Goal: Communication & Community: Answer question/provide support

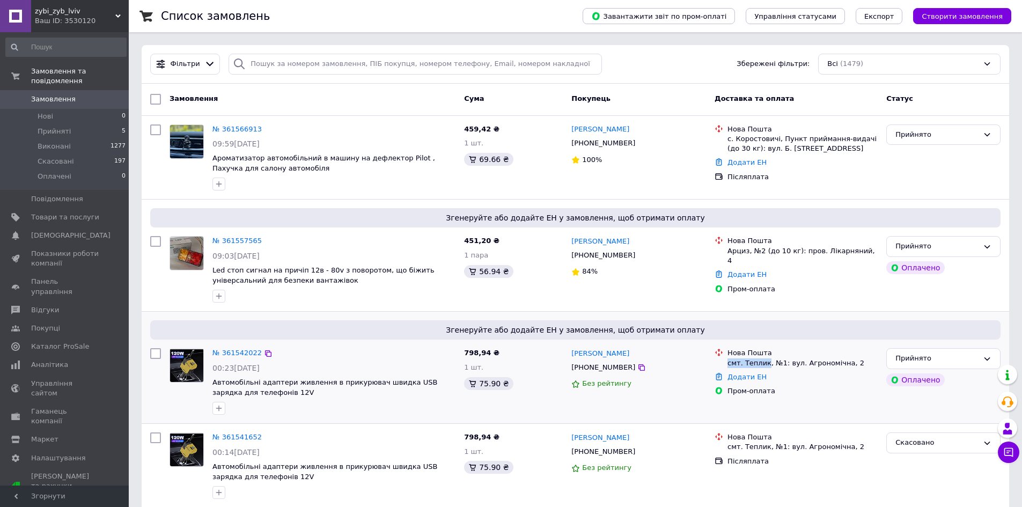
drag, startPoint x: 726, startPoint y: 364, endPoint x: 764, endPoint y: 368, distance: 38.3
click at [764, 368] on li "Нова Пошта смт. Теплик, №1: вул. Агрономічна, 2" at bounding box center [796, 358] width 163 height 24
copy div "смт. Теплик"
drag, startPoint x: 768, startPoint y: 363, endPoint x: 845, endPoint y: 363, distance: 77.2
click at [845, 363] on div "смт. Теплик, №1: вул. Агрономічна, 2" at bounding box center [802, 363] width 150 height 10
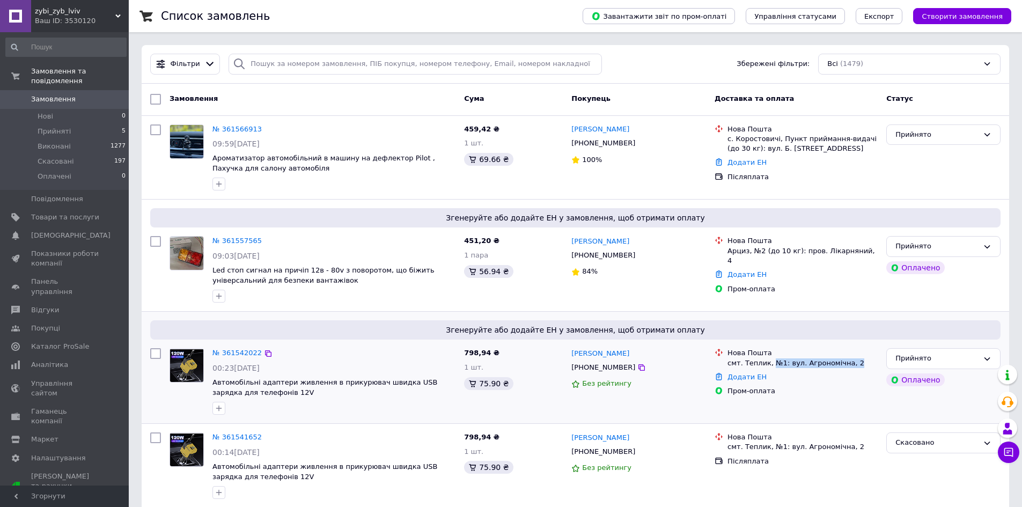
copy div "№1: вул. Агрономічна, 2"
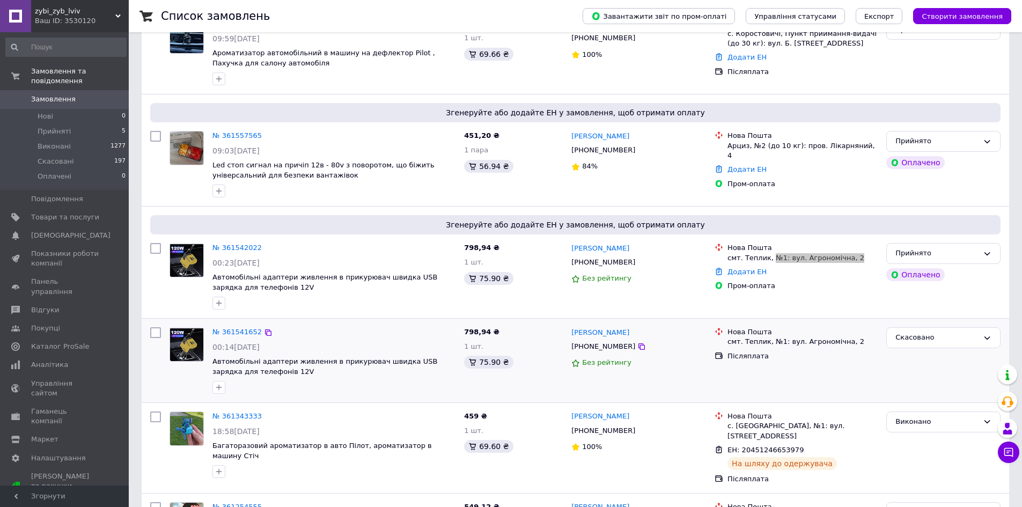
scroll to position [107, 0]
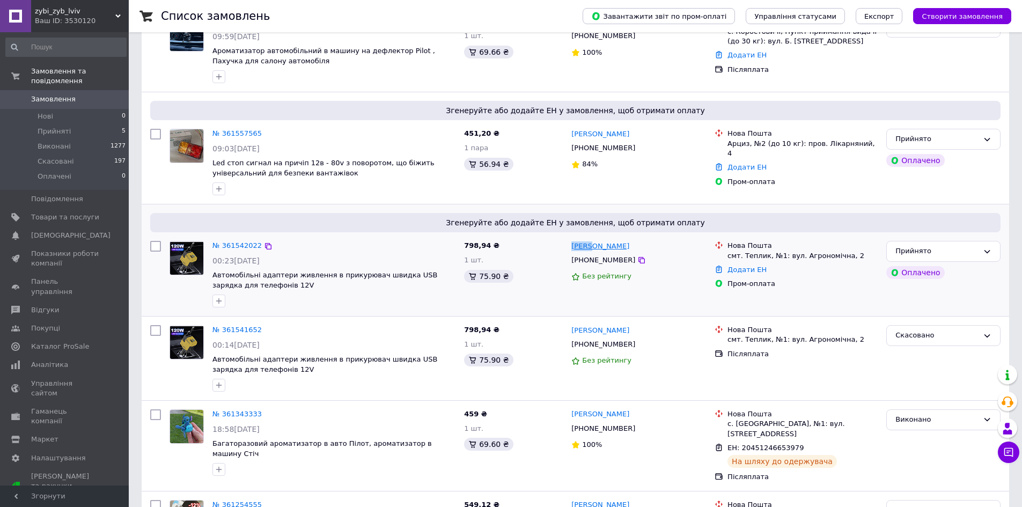
drag, startPoint x: 570, startPoint y: 247, endPoint x: 590, endPoint y: 247, distance: 20.4
click at [590, 247] on div "Денис Швець +380689887789 Без рейтингу" at bounding box center [638, 274] width 143 height 75
copy link "Денис"
drag, startPoint x: 614, startPoint y: 248, endPoint x: 595, endPoint y: 248, distance: 18.8
click at [595, 248] on div "[PERSON_NAME]" at bounding box center [600, 246] width 60 height 12
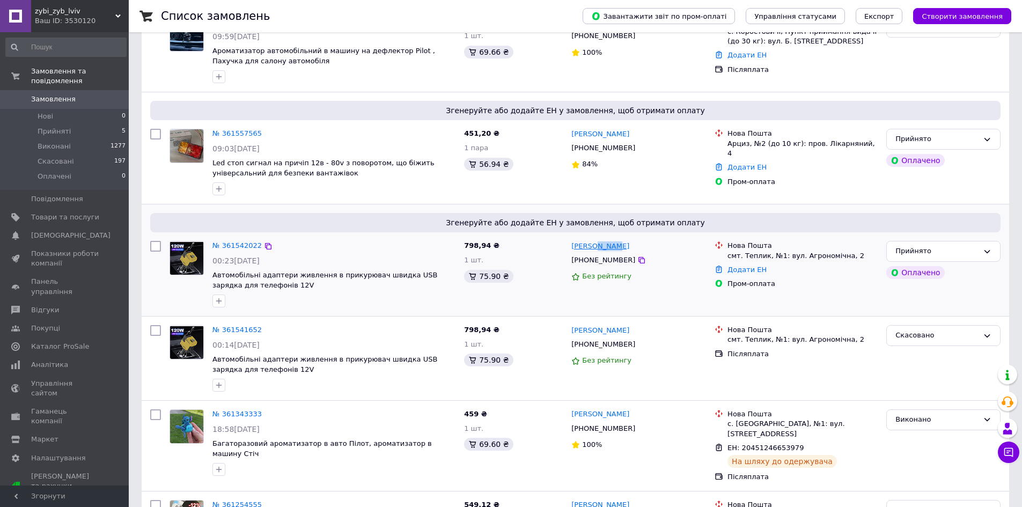
copy link "Швець"
click at [637, 260] on icon at bounding box center [641, 260] width 9 height 9
drag, startPoint x: 629, startPoint y: 259, endPoint x: 617, endPoint y: 278, distance: 22.6
click at [637, 259] on icon at bounding box center [641, 260] width 9 height 9
drag, startPoint x: 620, startPoint y: 244, endPoint x: 594, endPoint y: 248, distance: 26.1
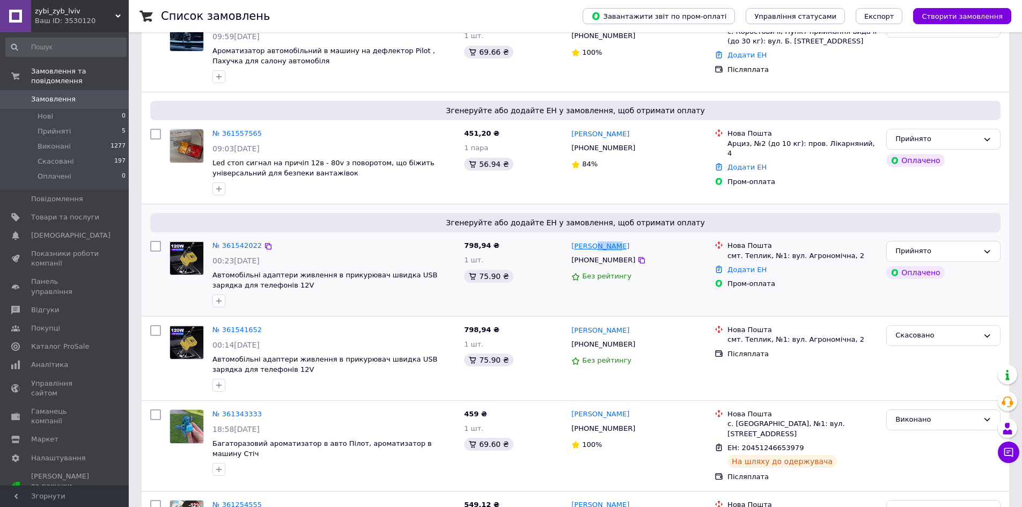
click at [594, 248] on div "Денис Швець" at bounding box center [638, 246] width 137 height 12
copy link "Швець"
drag, startPoint x: 569, startPoint y: 246, endPoint x: 591, endPoint y: 244, distance: 22.1
click at [591, 244] on div "Денис Швець +380689887789 Без рейтингу" at bounding box center [638, 274] width 143 height 75
copy link "Денис"
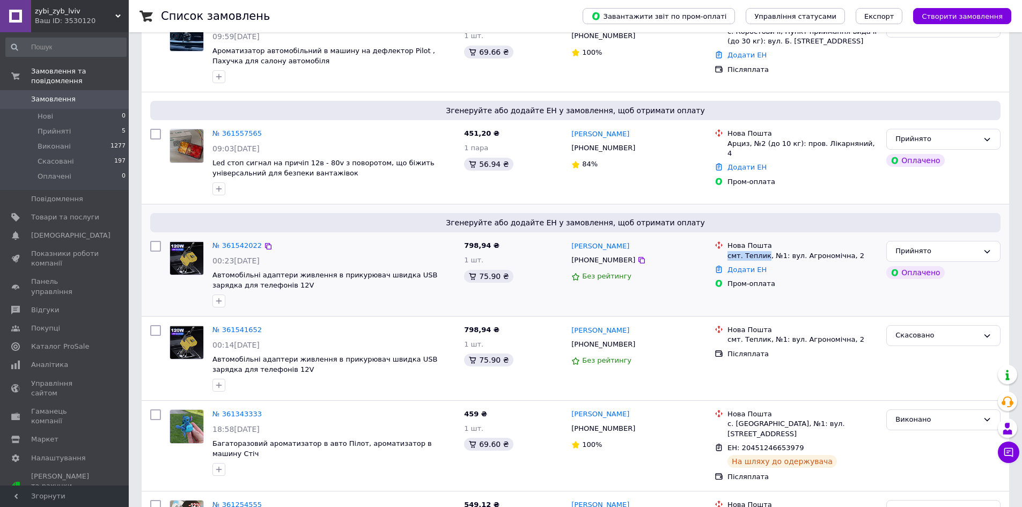
drag, startPoint x: 727, startPoint y: 257, endPoint x: 764, endPoint y: 257, distance: 36.5
click at [764, 257] on div "смт. Теплик, №1: вул. Агрономічна, 2" at bounding box center [802, 256] width 150 height 10
copy div "смт. Теплик"
click at [747, 268] on link "Додати ЕН" at bounding box center [746, 270] width 39 height 8
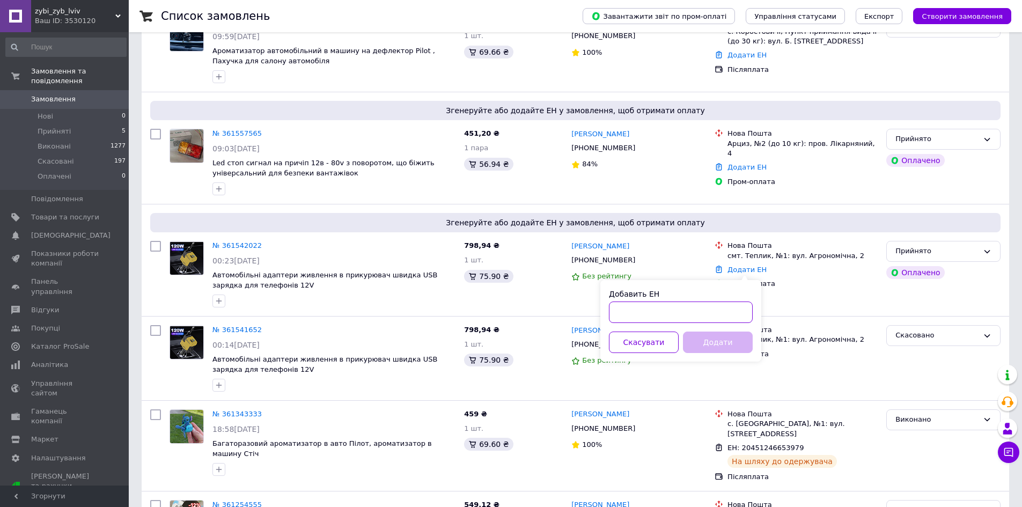
click at [683, 316] on input "Добавить ЕН" at bounding box center [681, 311] width 144 height 21
paste input "20451247306790"
type input "20451247306790"
click at [710, 349] on button "Додати" at bounding box center [718, 342] width 70 height 21
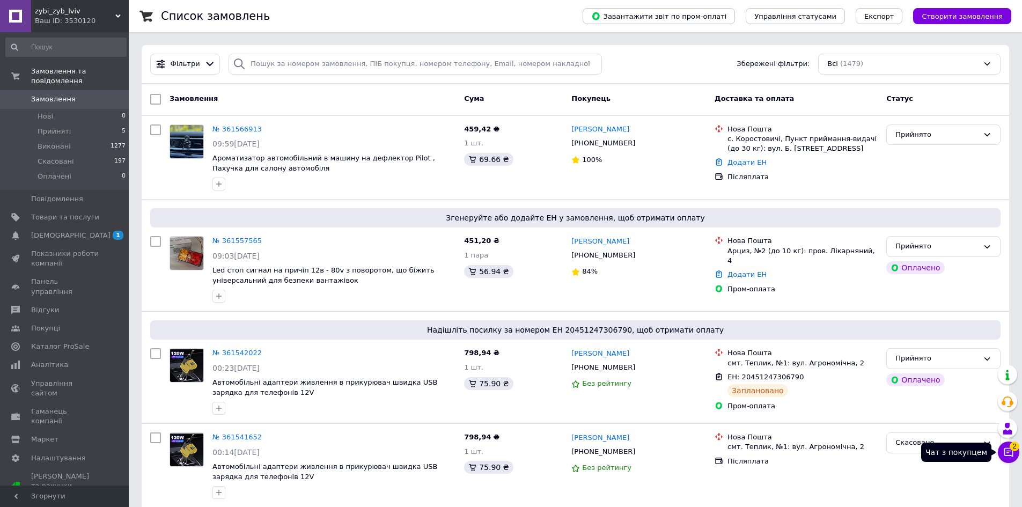
click at [1011, 450] on icon at bounding box center [1008, 452] width 11 height 11
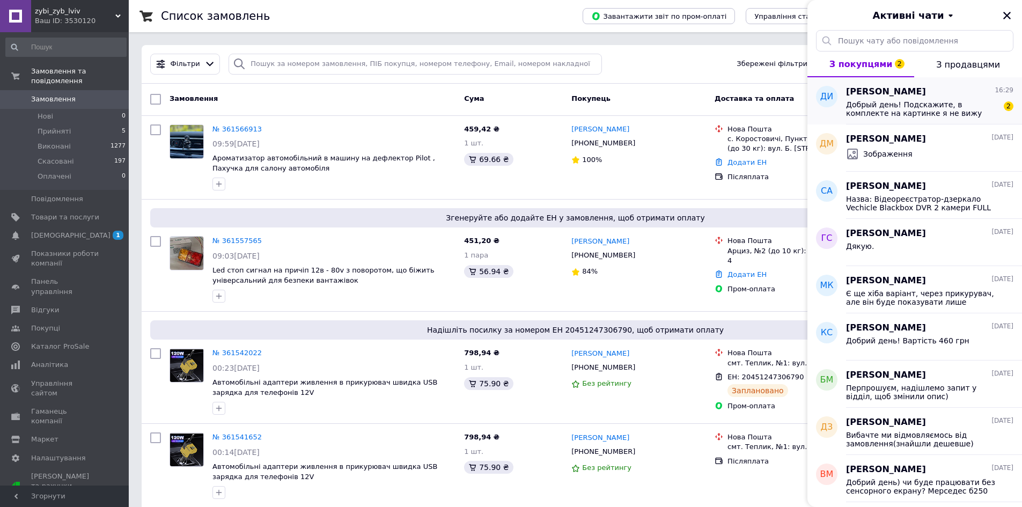
click at [955, 97] on div "Денис Ильинский 16:29" at bounding box center [929, 92] width 167 height 12
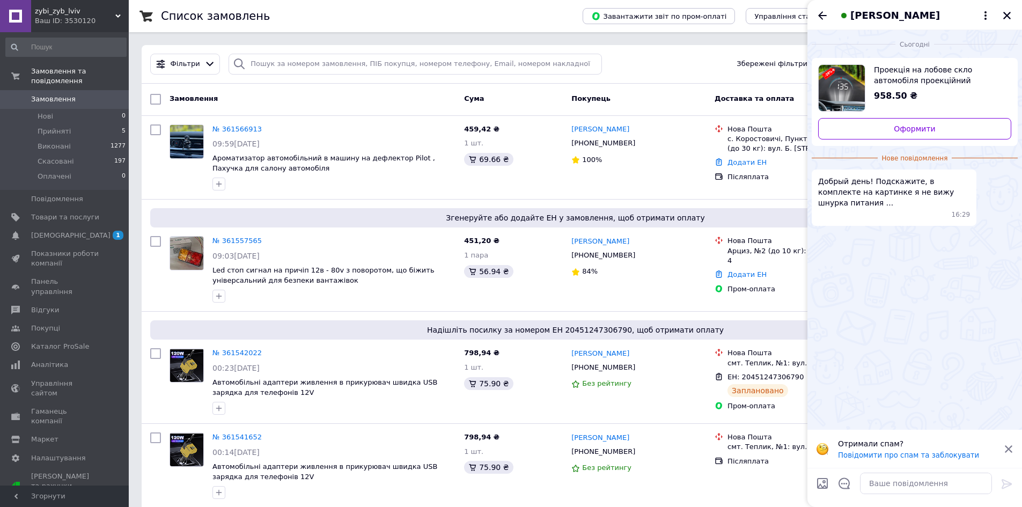
click at [902, 69] on span "Проекція на лобове скло автомобіля проекційний дисплей проектор OBD2" at bounding box center [938, 74] width 129 height 21
click at [938, 489] on textarea at bounding box center [926, 483] width 132 height 21
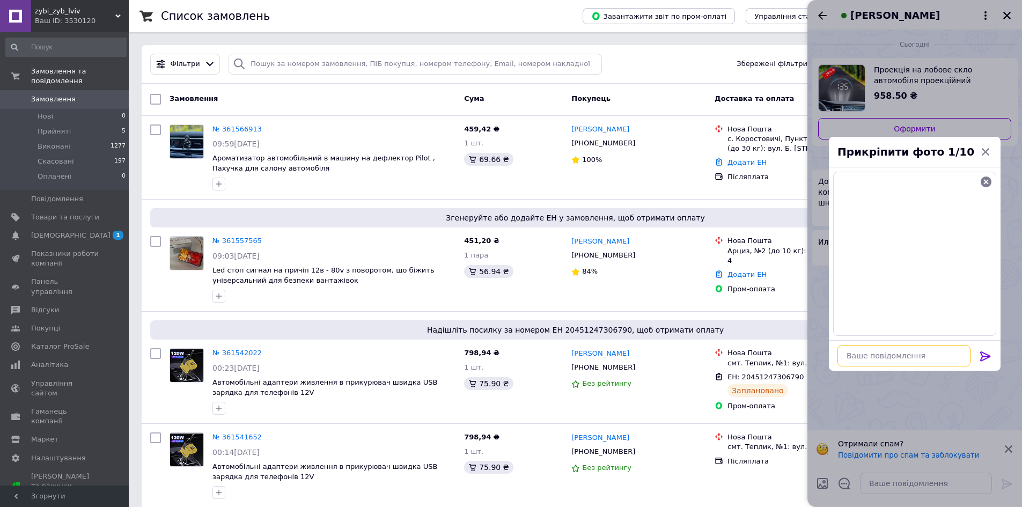
click at [911, 352] on textarea at bounding box center [903, 355] width 133 height 21
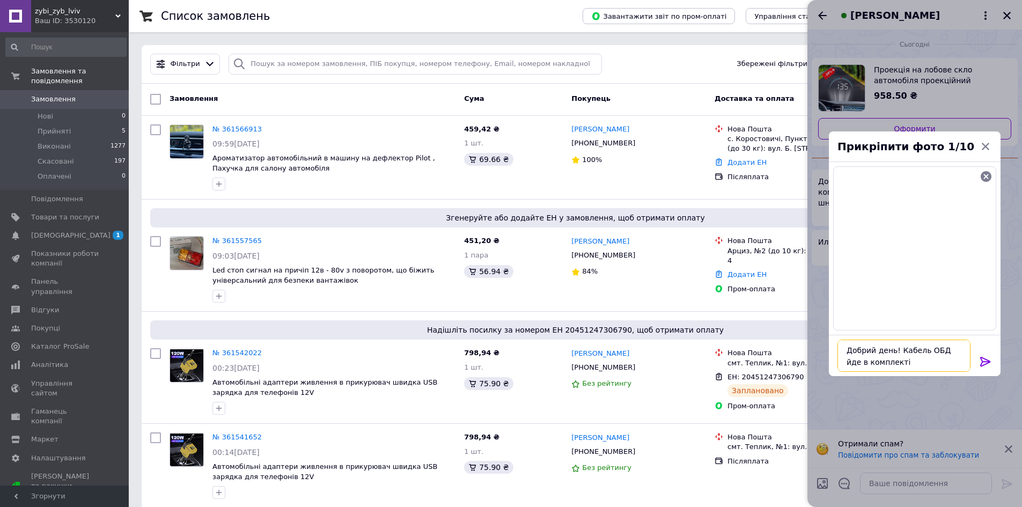
type textarea "Добрий день! Кабель ОБД йде в комплекті"
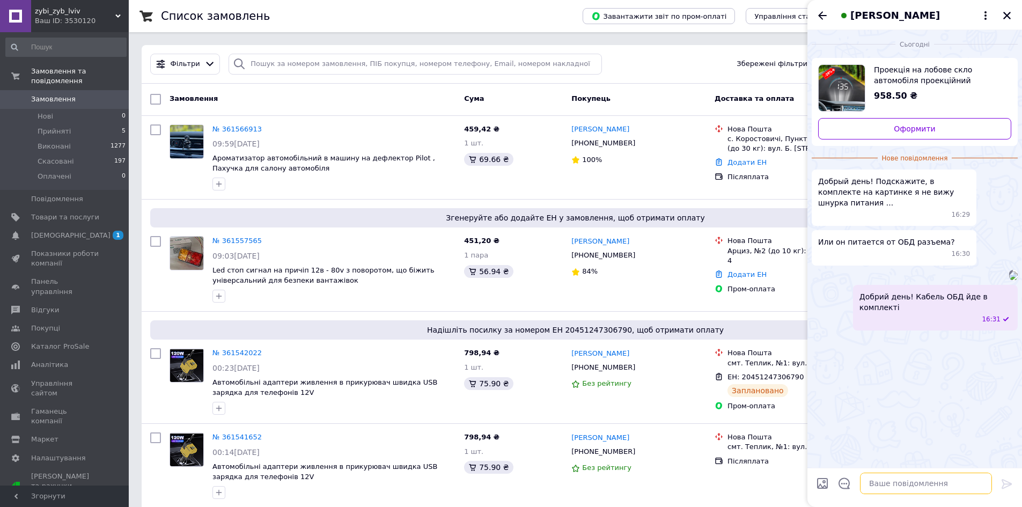
click at [938, 491] on textarea at bounding box center [926, 483] width 132 height 21
type textarea "І"
type textarea "В"
type textarea "Так, він живиться чкрез, ОБД розєм"
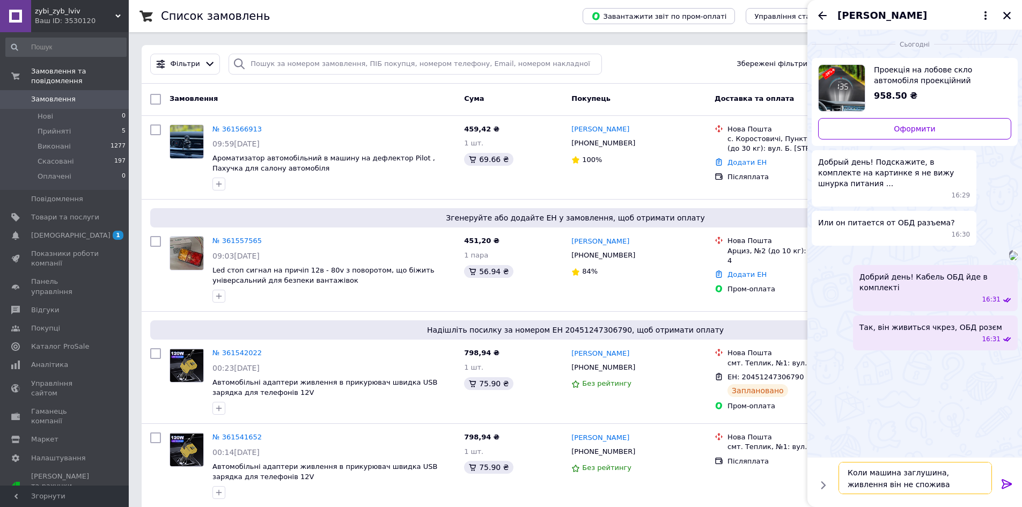
type textarea "Коли машина заглушина, живлення він не споживає"
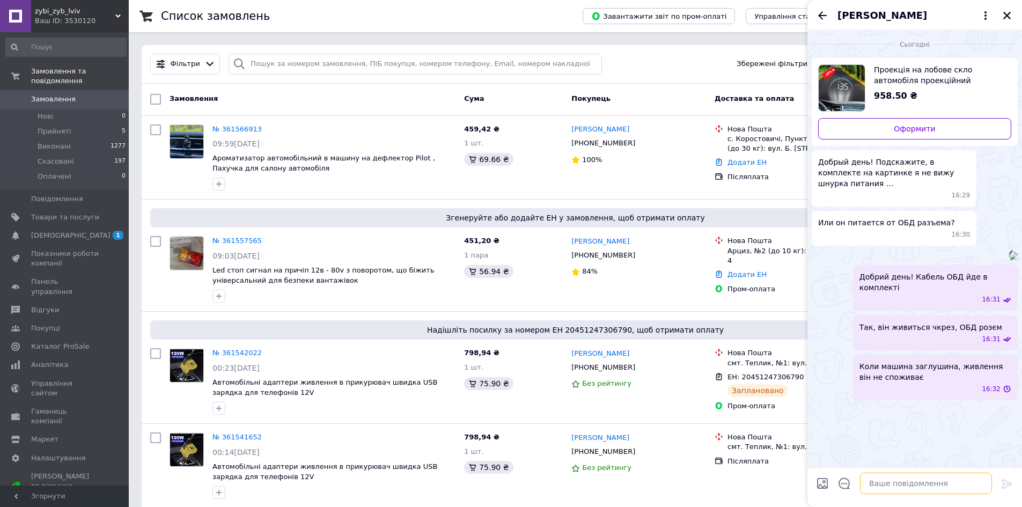
scroll to position [43, 0]
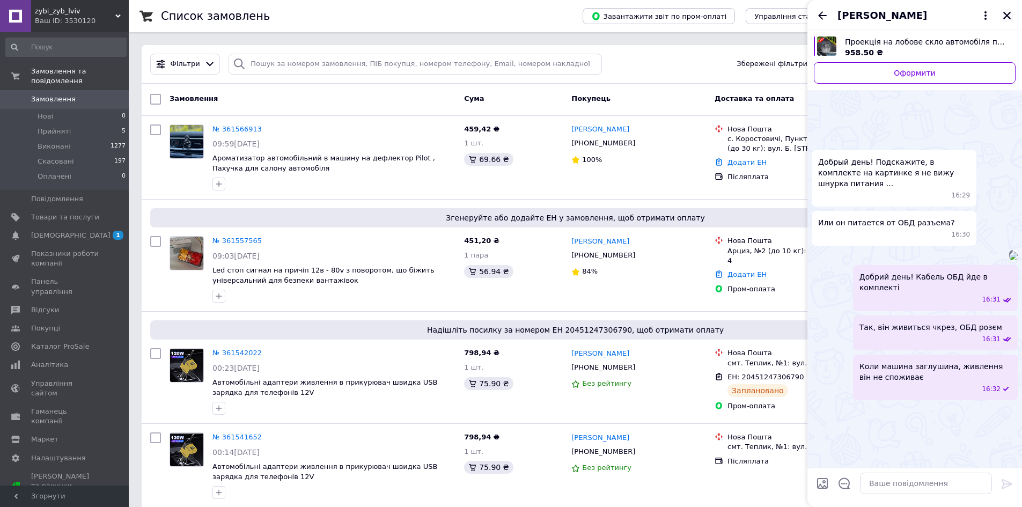
click at [1005, 17] on icon "Закрити" at bounding box center [1007, 16] width 8 height 8
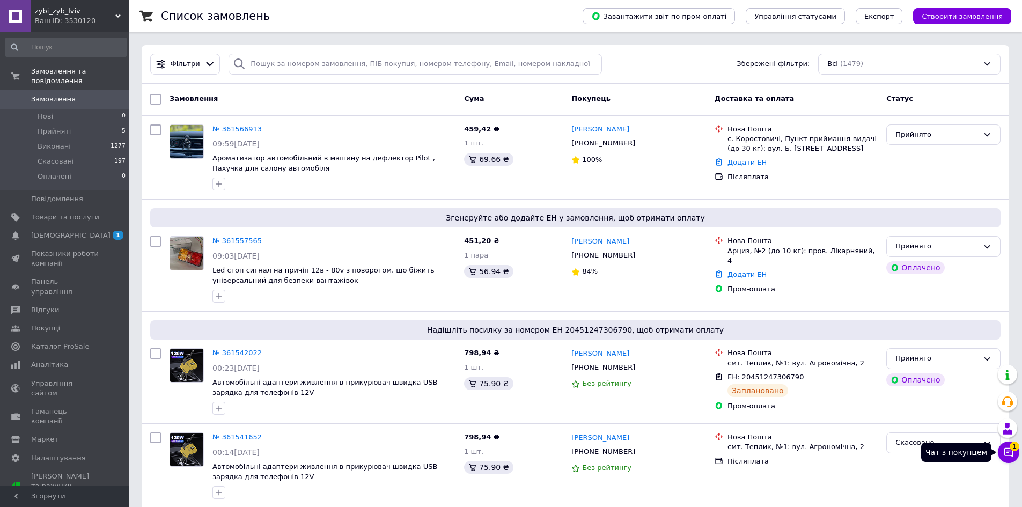
click at [1007, 452] on icon at bounding box center [1008, 452] width 11 height 11
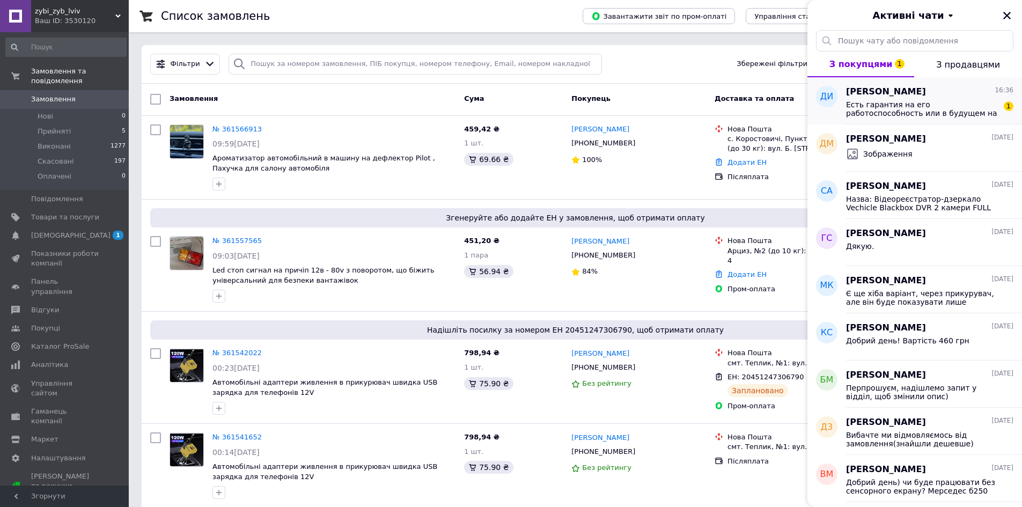
click at [928, 106] on span "Есть гарантия на его работоспособность или в будущем на ремонт?" at bounding box center [922, 108] width 152 height 17
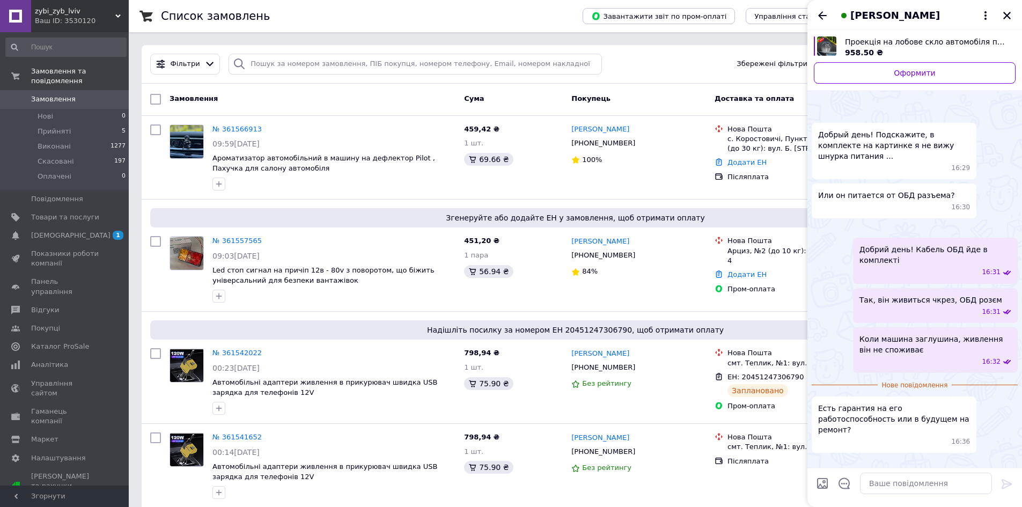
scroll to position [85, 0]
click at [889, 488] on textarea at bounding box center [926, 483] width 132 height 21
type textarea "Так, даємо Гарантію 6 місяців."
click at [1008, 479] on icon at bounding box center [1006, 483] width 13 height 13
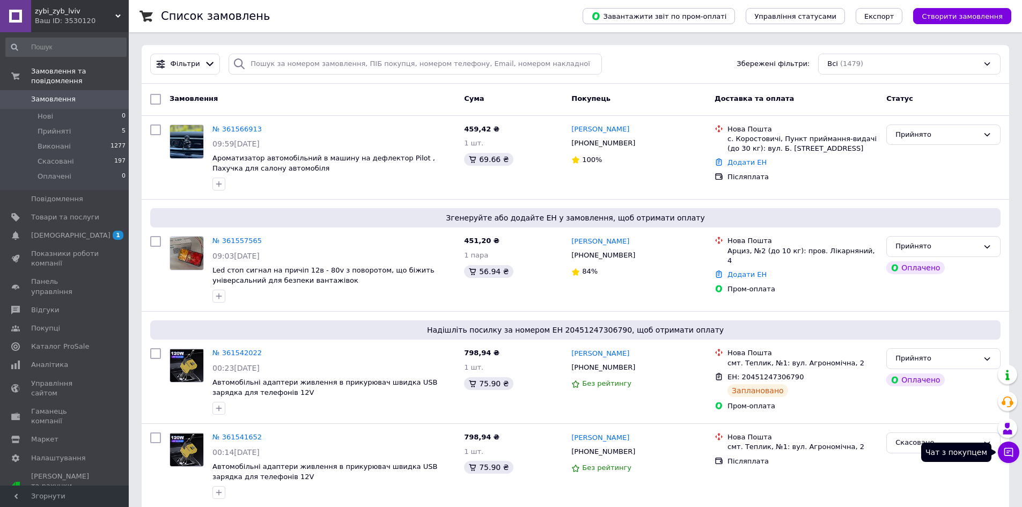
click at [1008, 454] on icon at bounding box center [1008, 452] width 11 height 11
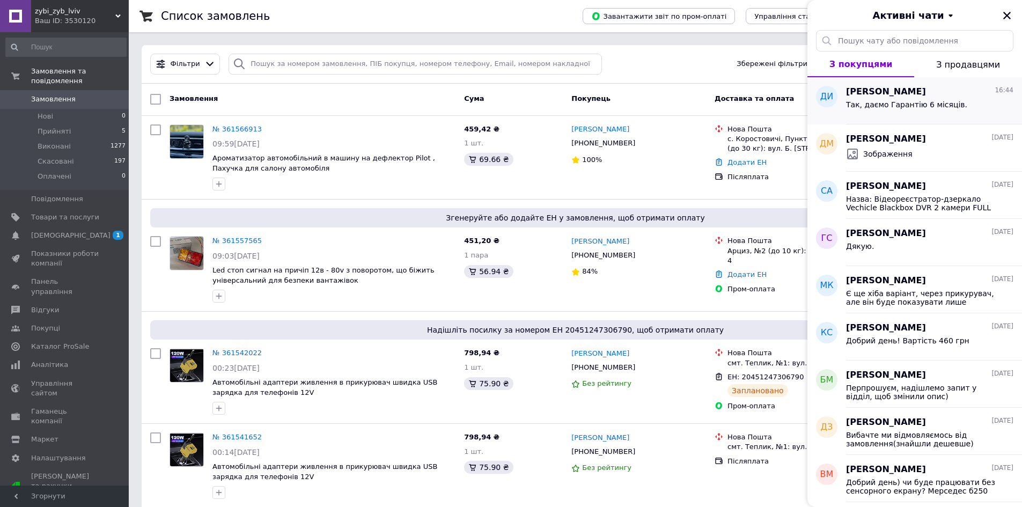
click at [912, 107] on span "Так, даємо Гарантію 6 місяців." at bounding box center [906, 104] width 121 height 9
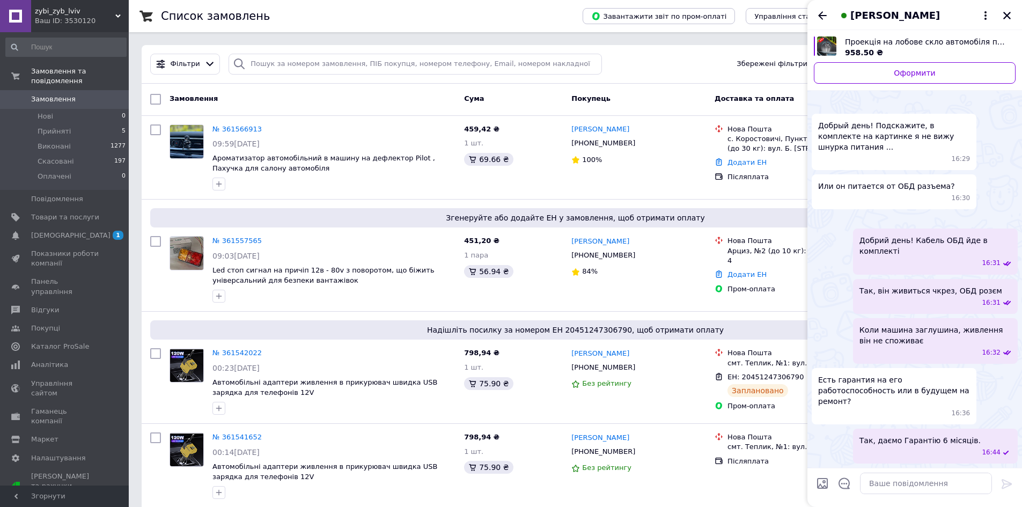
scroll to position [95, 0]
click at [819, 20] on icon "Назад" at bounding box center [822, 15] width 13 height 13
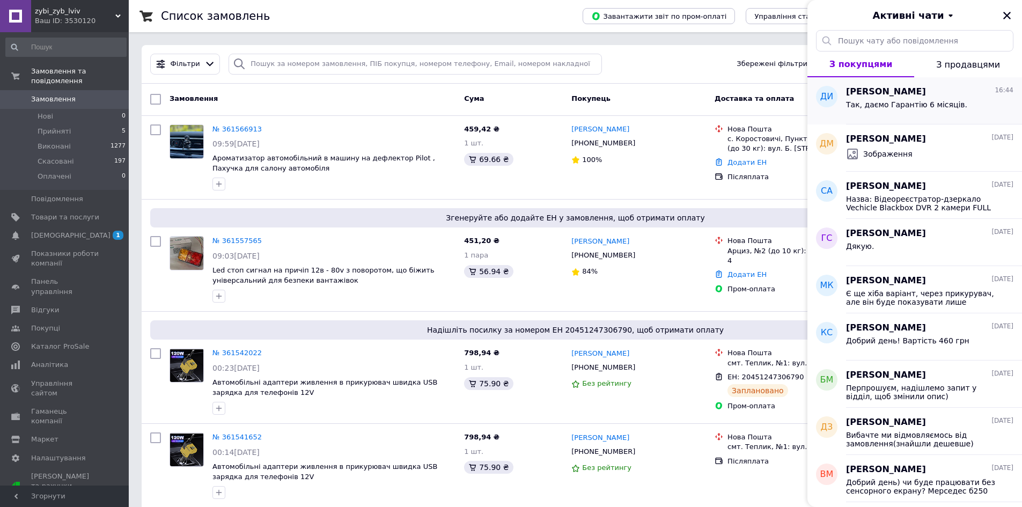
click at [936, 102] on span "Так, даємо Гарантію 6 місяців." at bounding box center [906, 104] width 121 height 9
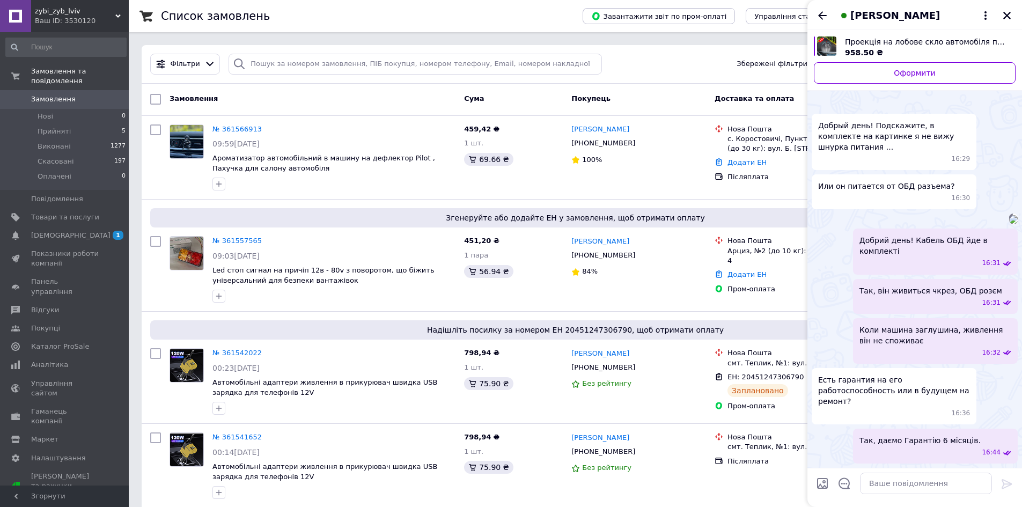
click at [826, 14] on icon "Назад" at bounding box center [822, 15] width 13 height 13
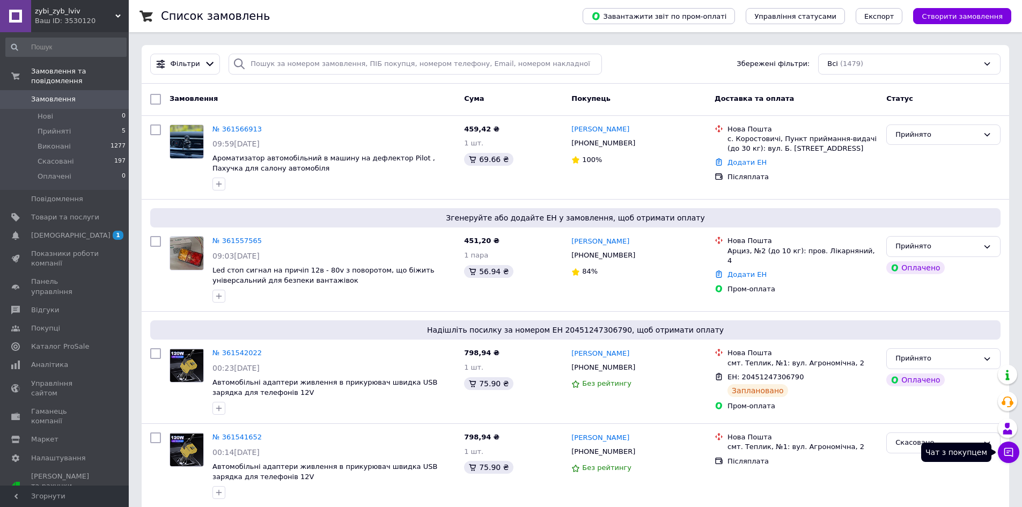
click at [1008, 445] on button "Чат з покупцем" at bounding box center [1008, 451] width 21 height 21
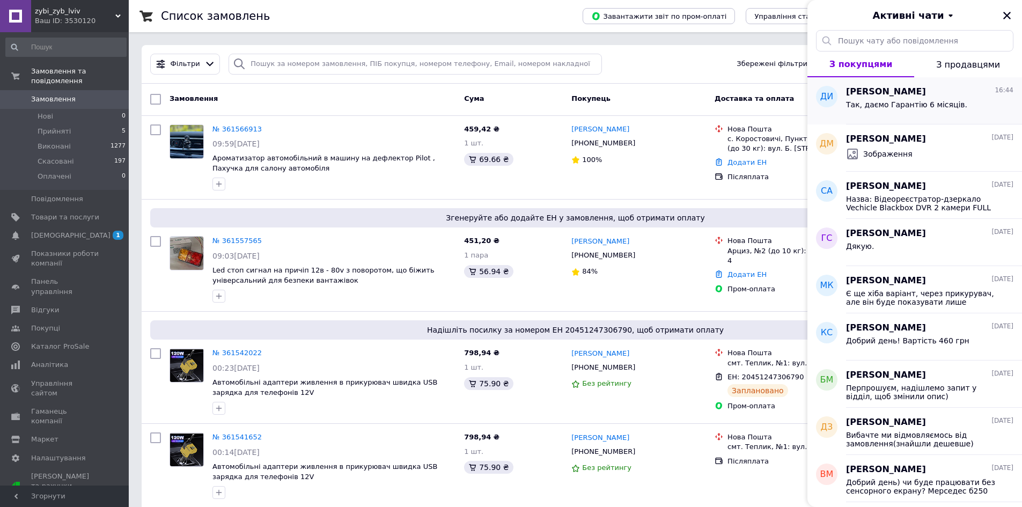
click at [919, 102] on span "Так, даємо Гарантію 6 місяців." at bounding box center [906, 104] width 121 height 9
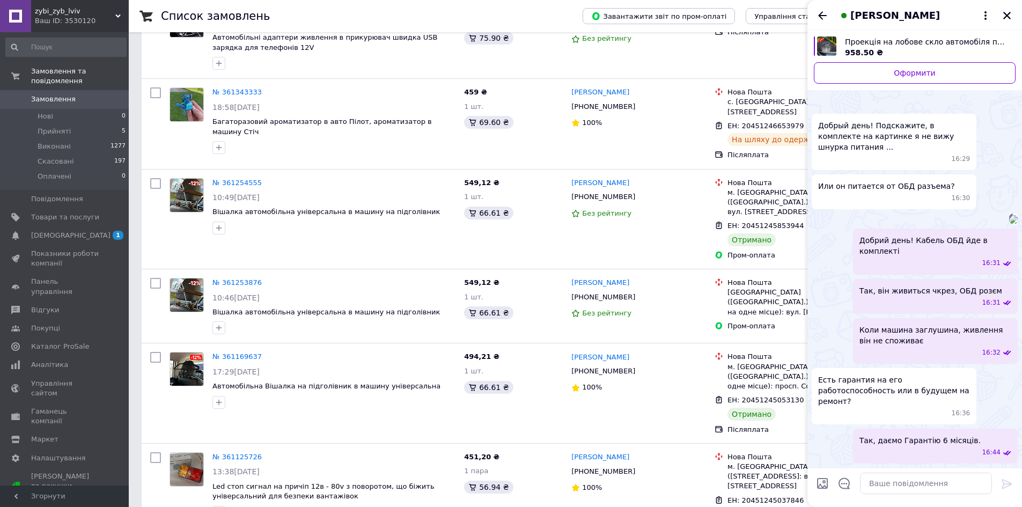
scroll to position [95, 0]
click at [822, 17] on icon "Назад" at bounding box center [822, 15] width 13 height 13
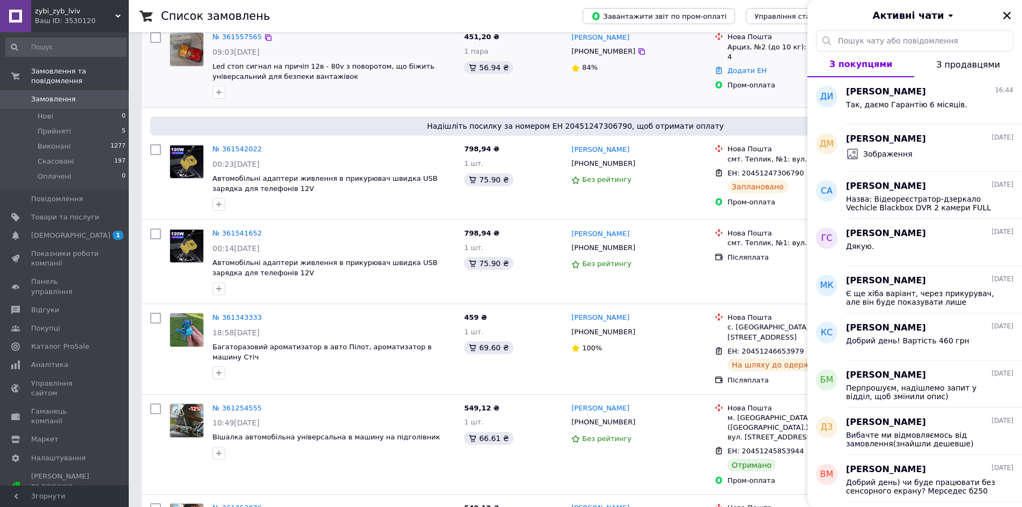
scroll to position [0, 0]
